Goal: Information Seeking & Learning: Learn about a topic

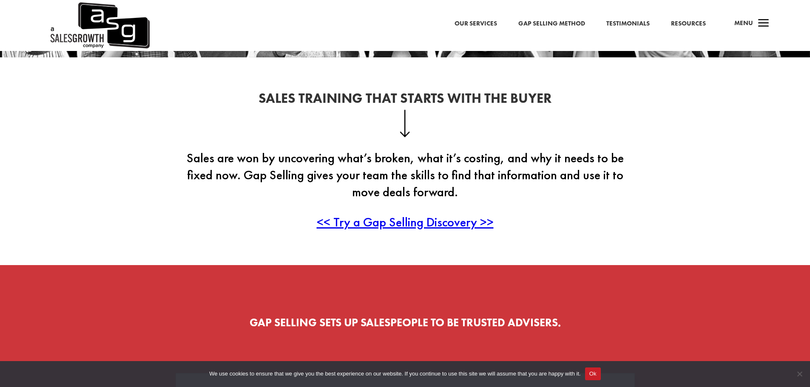
scroll to position [213, 0]
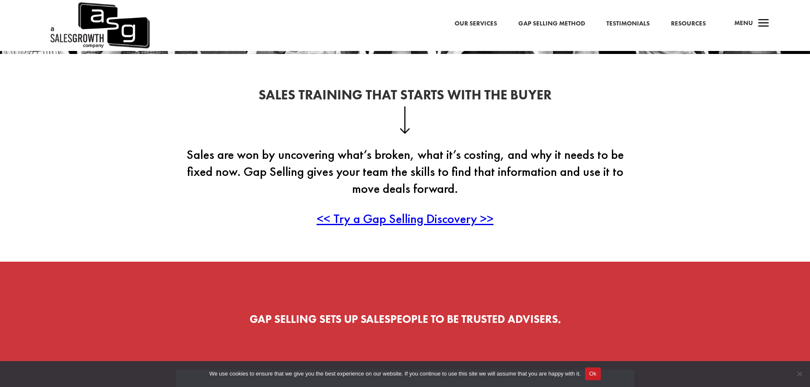
click at [405, 216] on span "<< Try a Gap Selling Discovery >>" at bounding box center [405, 218] width 177 height 17
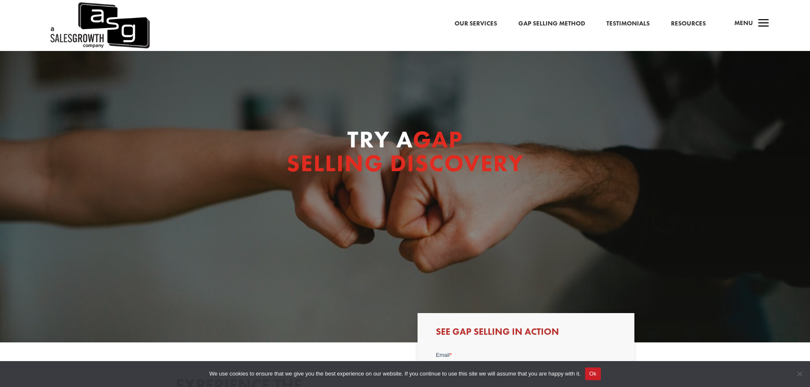
click at [554, 24] on link "Gap Selling Method" at bounding box center [551, 23] width 67 height 11
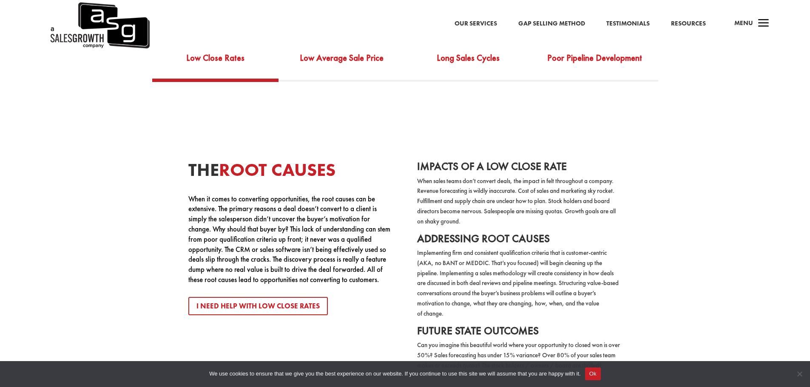
scroll to position [1701, 0]
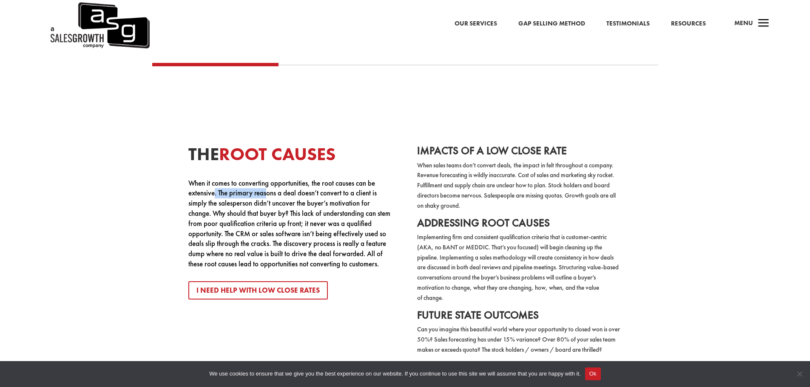
drag, startPoint x: 222, startPoint y: 184, endPoint x: 267, endPoint y: 183, distance: 45.9
click at [267, 183] on p "When it comes to converting opportunities, the root causes can be extensive. Th…" at bounding box center [290, 224] width 205 height 91
click at [290, 209] on p "When it comes to converting opportunities, the root causes can be extensive. Th…" at bounding box center [290, 224] width 205 height 91
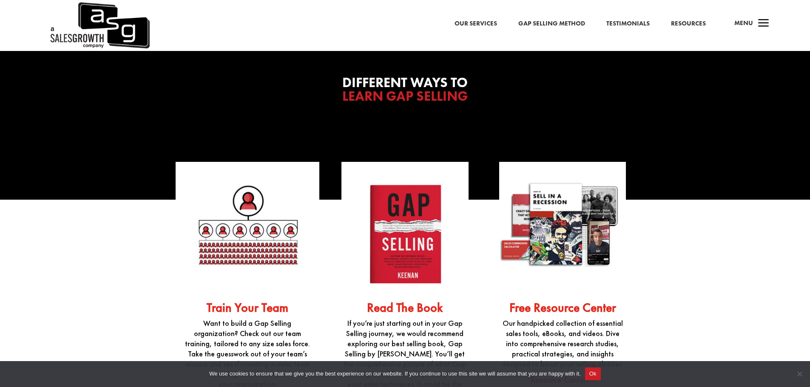
scroll to position [2126, 0]
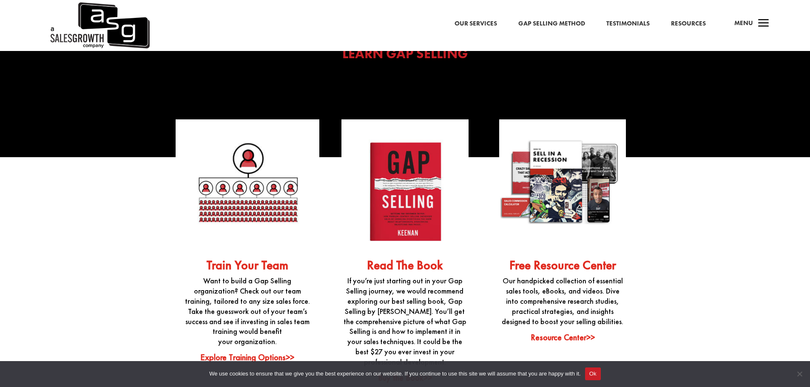
click at [562, 332] on link "Resource Center>>" at bounding box center [563, 337] width 64 height 11
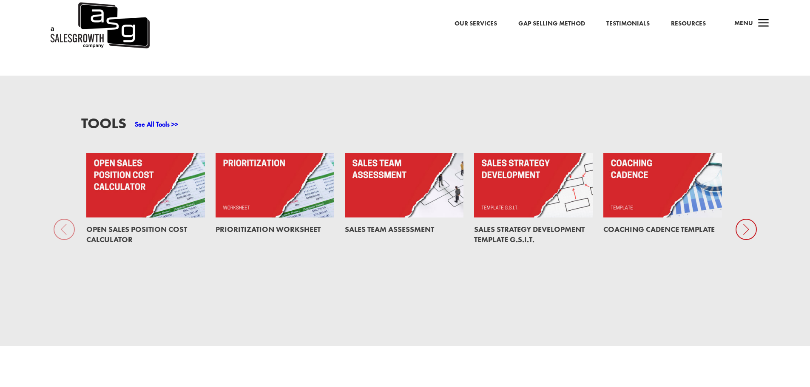
scroll to position [680, 0]
click at [743, 222] on icon at bounding box center [746, 229] width 21 height 21
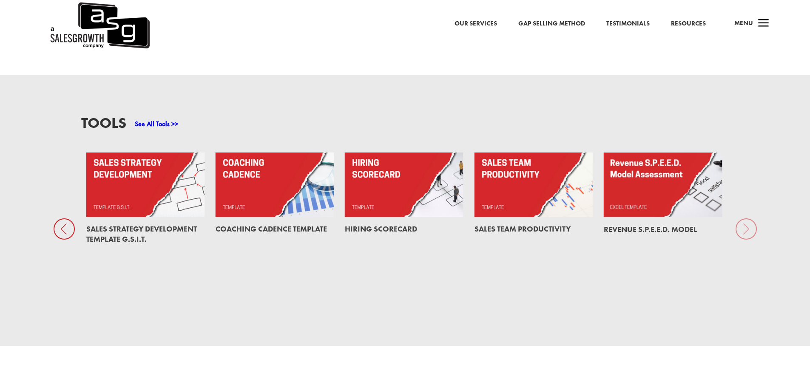
click at [749, 221] on div "Tools See All Tools >> Open Sales Position Cost Calculator Prioritization Works…" at bounding box center [405, 210] width 810 height 271
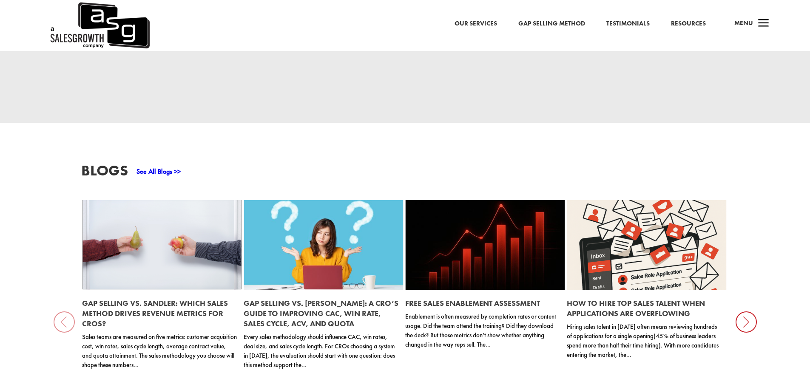
scroll to position [936, 0]
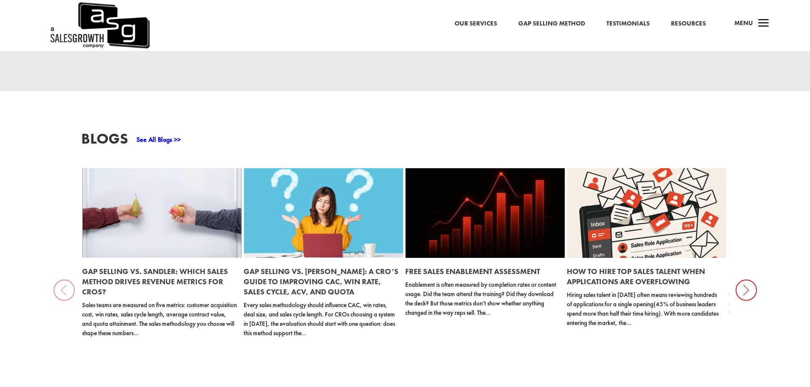
click at [743, 285] on icon at bounding box center [746, 290] width 21 height 21
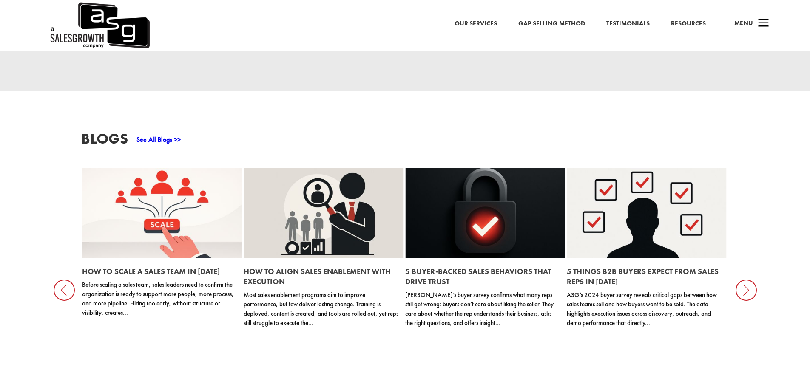
click at [743, 285] on icon at bounding box center [746, 290] width 21 height 21
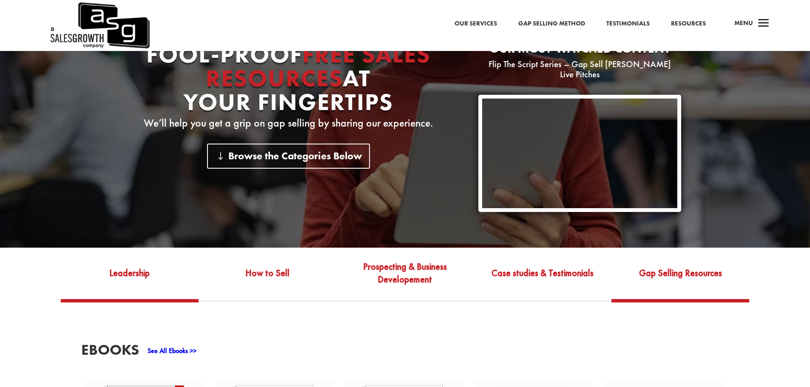
scroll to position [243, 0]
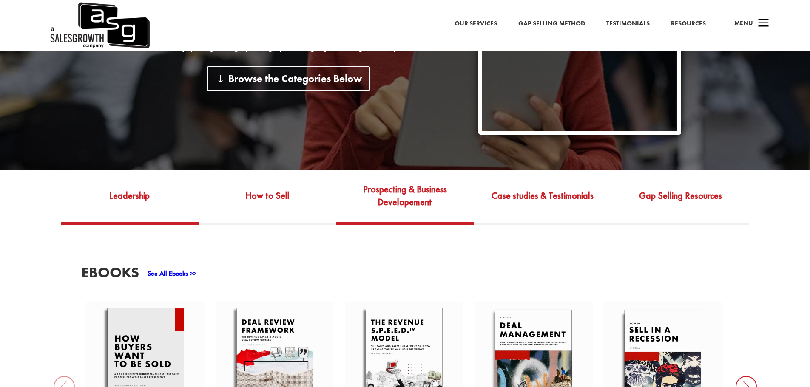
click at [420, 193] on link "Prospecting & Business Developement" at bounding box center [405, 202] width 138 height 40
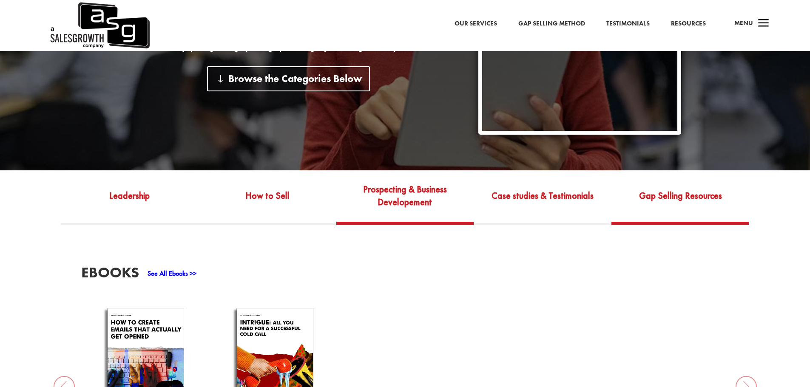
click at [693, 188] on link "Gap Selling Resources" at bounding box center [680, 202] width 138 height 40
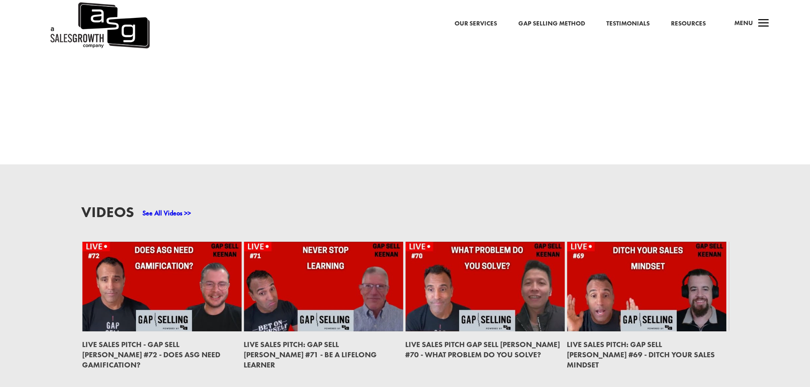
scroll to position [1179, 0]
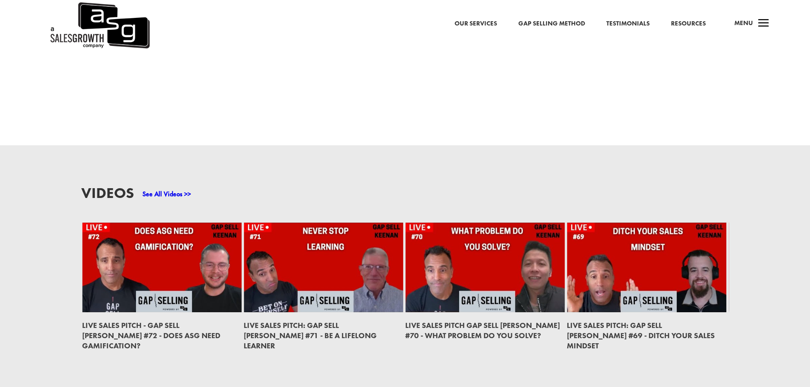
click at [339, 327] on h2 "Live Sales Pitch: Gap Sell Keenan #71 - Be a Lifelong Learner" at bounding box center [321, 335] width 155 height 37
click at [509, 258] on link at bounding box center [484, 268] width 159 height 90
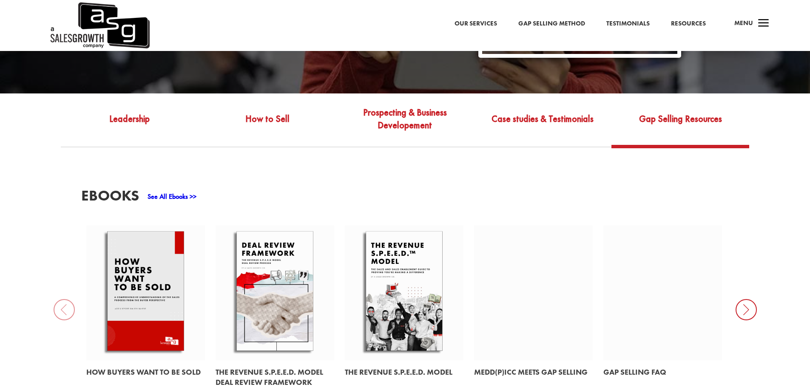
scroll to position [179, 0]
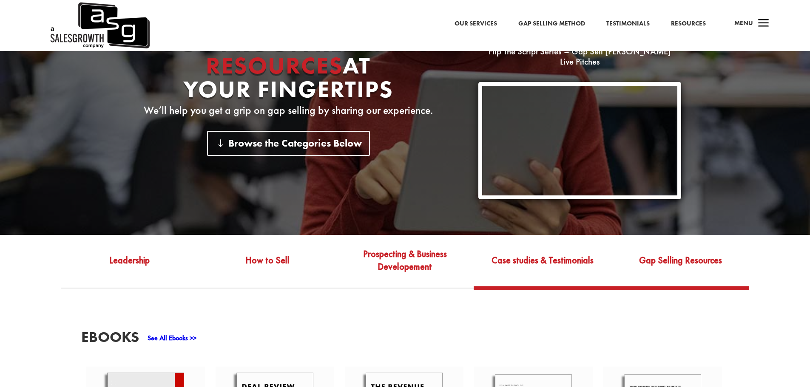
click at [557, 251] on link "Case studies & Testimonials" at bounding box center [543, 267] width 138 height 40
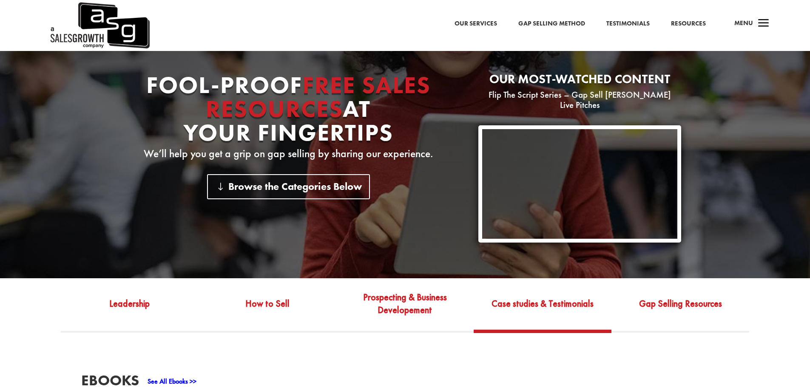
scroll to position [0, 0]
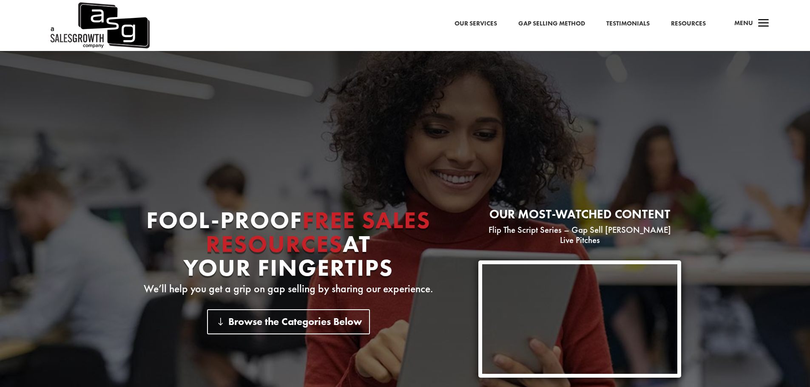
click at [765, 20] on span "a" at bounding box center [763, 23] width 17 height 17
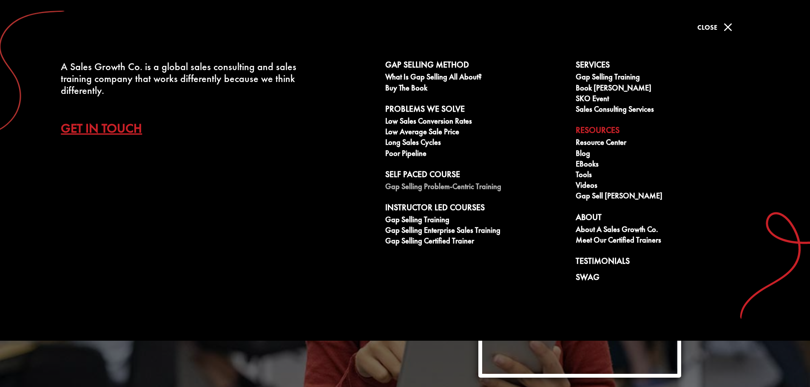
click at [451, 187] on link "Gap Selling Problem-Centric Training" at bounding box center [475, 187] width 181 height 11
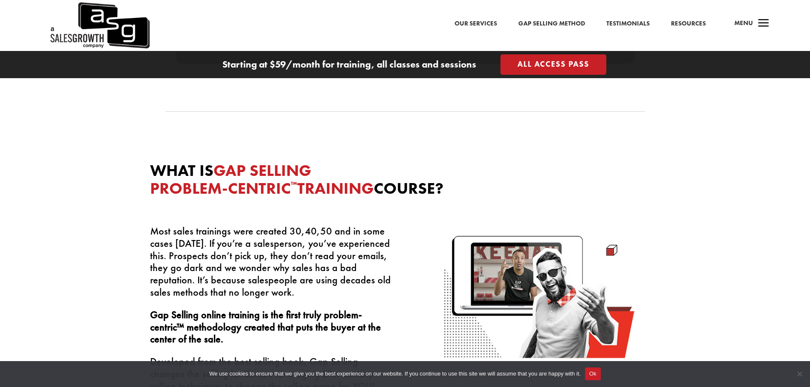
scroll to position [1701, 0]
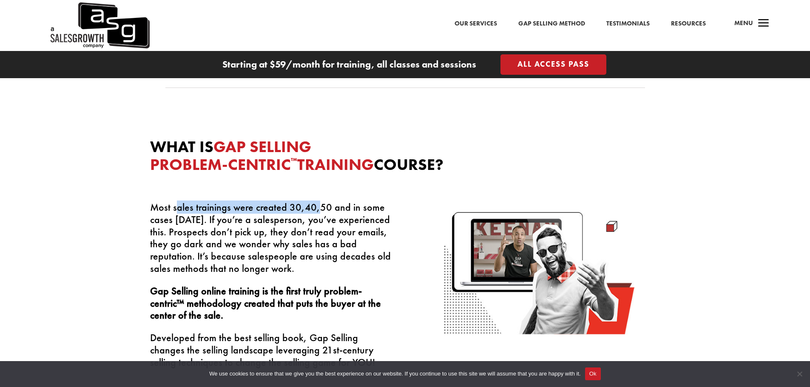
drag, startPoint x: 175, startPoint y: 204, endPoint x: 318, endPoint y: 206, distance: 142.5
click at [318, 206] on p "Most sales trainings were created 30,40,50 and in some cases [DATE]. If you’re …" at bounding box center [270, 244] width 241 height 84
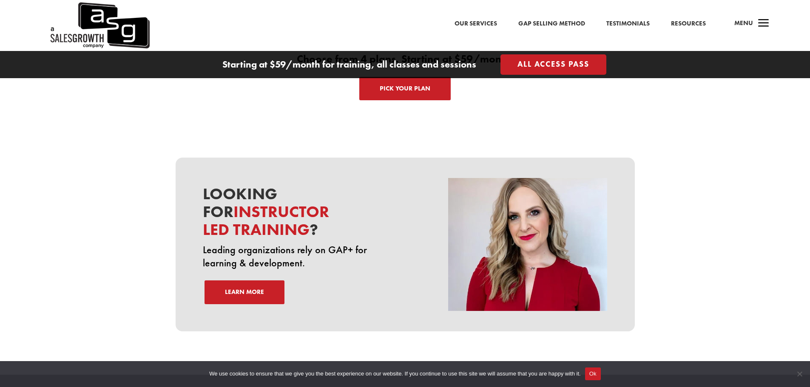
scroll to position [2849, 0]
